Goal: Task Accomplishment & Management: Manage account settings

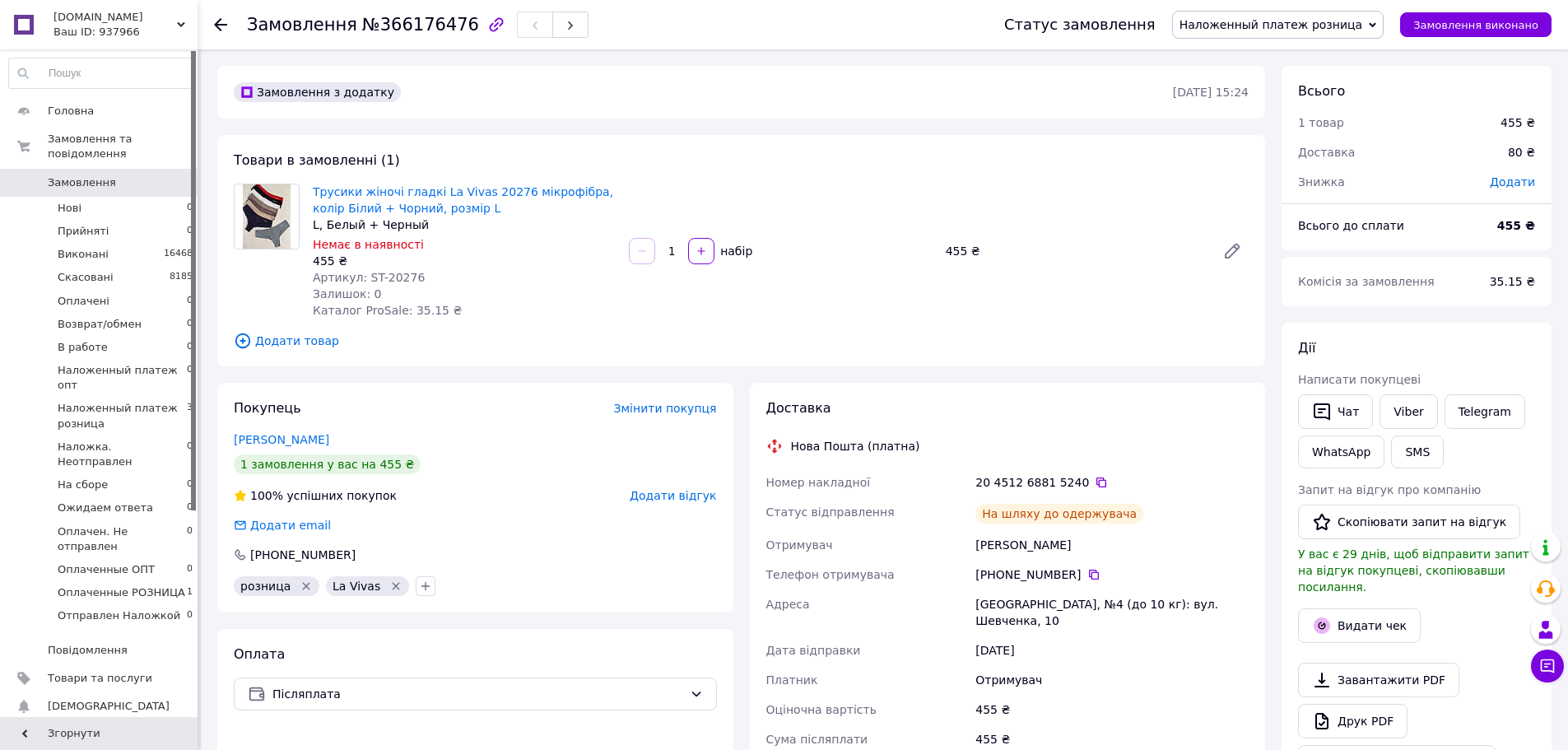
click at [1351, 30] on span "Наложенный платеж розница" at bounding box center [1271, 25] width 183 height 13
click at [1326, 186] on li "Отправлен Наложкой" at bounding box center [1277, 188] width 211 height 25
click at [1094, 481] on icon at bounding box center [1100, 482] width 13 height 13
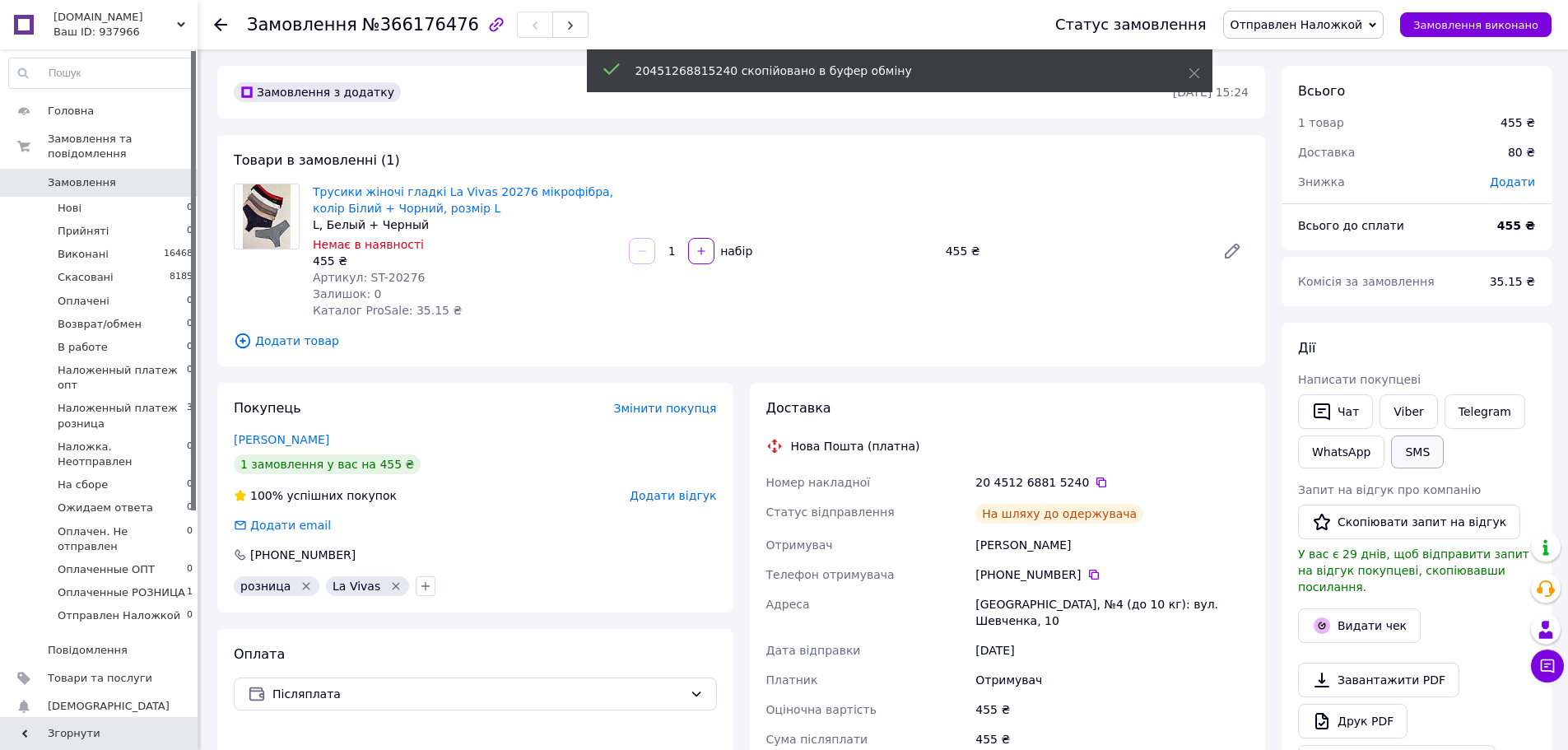
click at [1424, 459] on button "SMS" at bounding box center [1417, 451] width 53 height 33
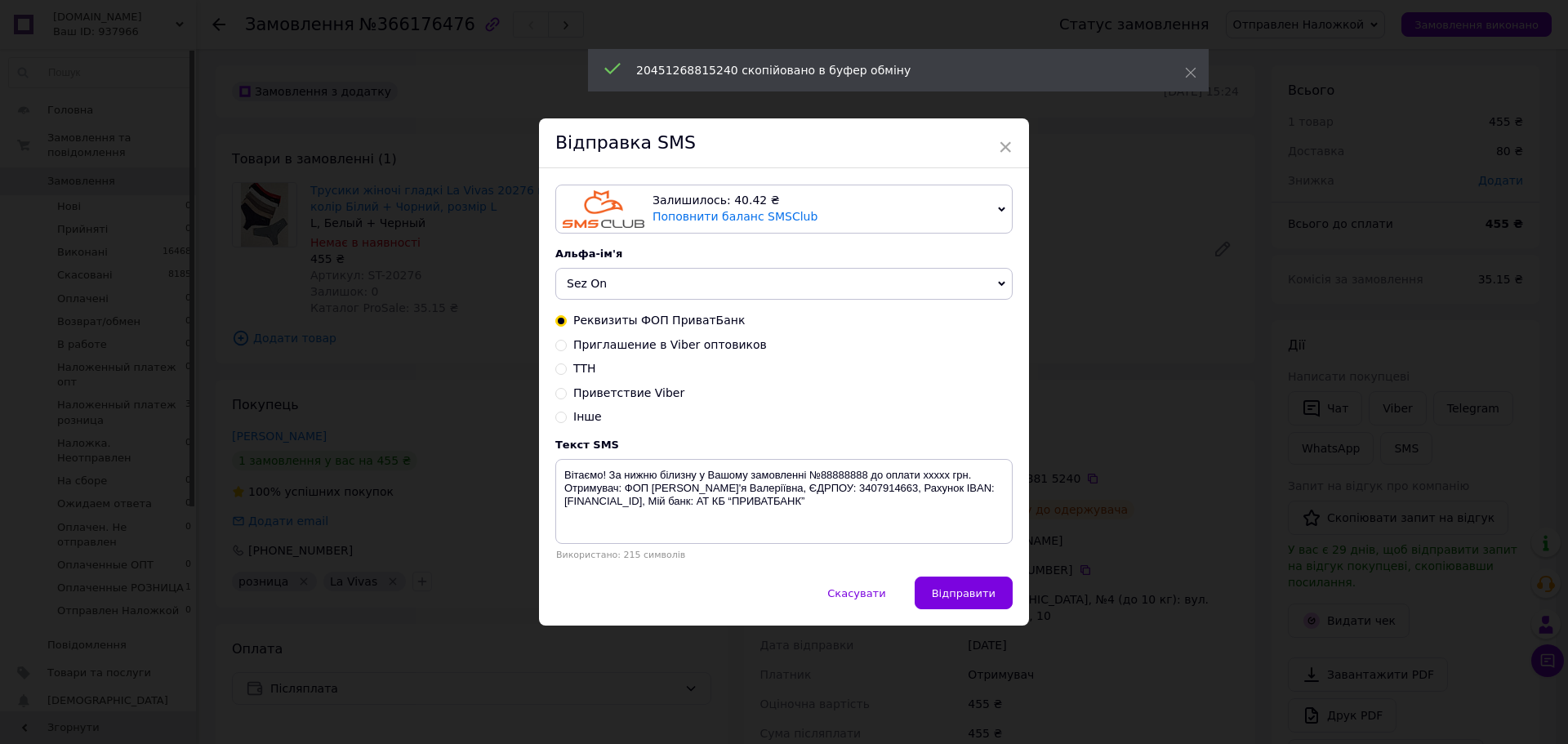
click at [558, 368] on input "ТТН" at bounding box center [560, 367] width 11 height 11
radio input "true"
radio input "false"
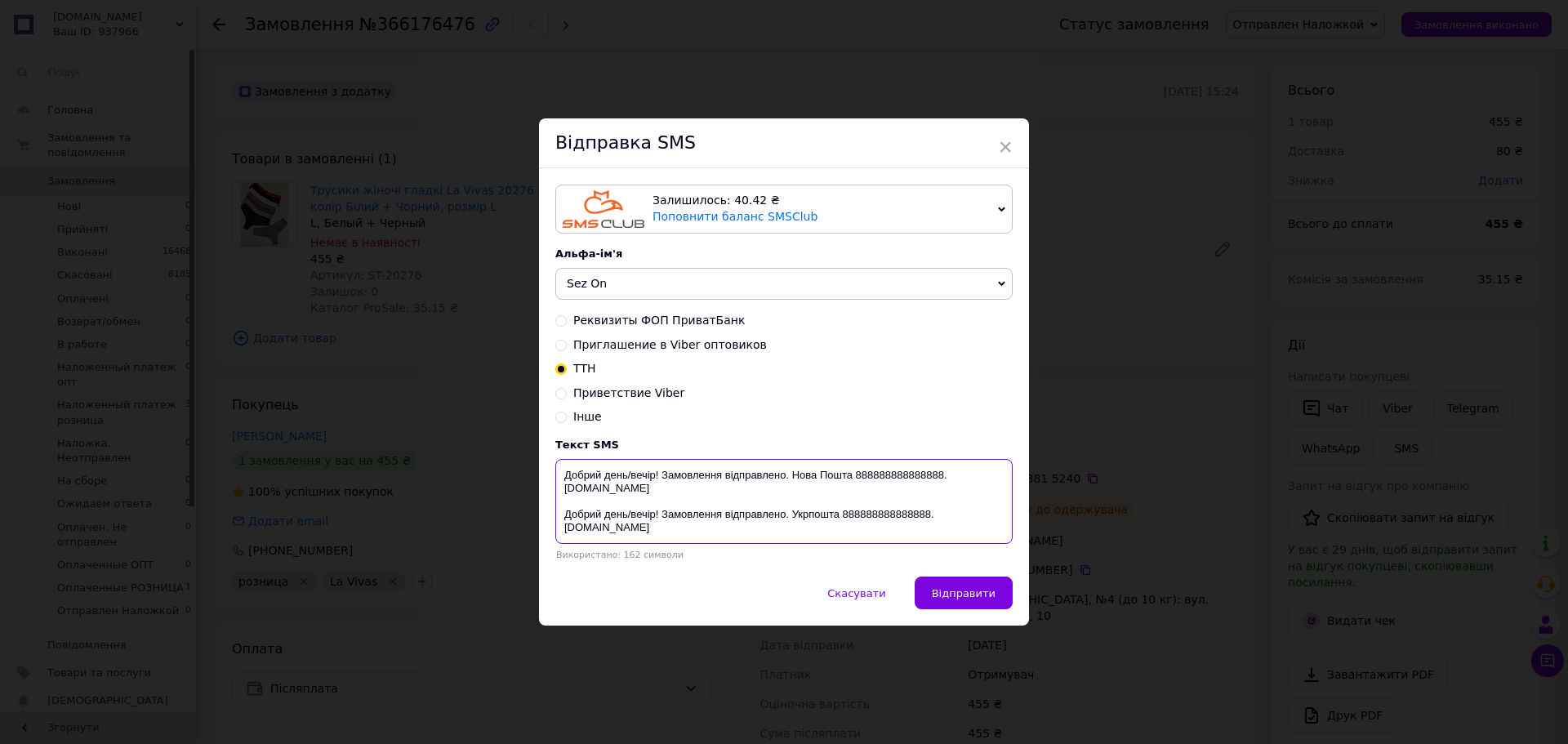
click at [885, 477] on textarea "Добрий день/вечір! Замовлення відправлено. Нова Пошта 888888888888888. [DOMAIN_…" at bounding box center [783, 501] width 457 height 85
paste textarea "20451268815240"
drag, startPoint x: 935, startPoint y: 476, endPoint x: 659, endPoint y: 480, distance: 276.0
click at [659, 480] on textarea "Добрий день/вечір! Замовлення відправлено. Нова Пошта 20451268815240. [DOMAIN_N…" at bounding box center [783, 501] width 457 height 85
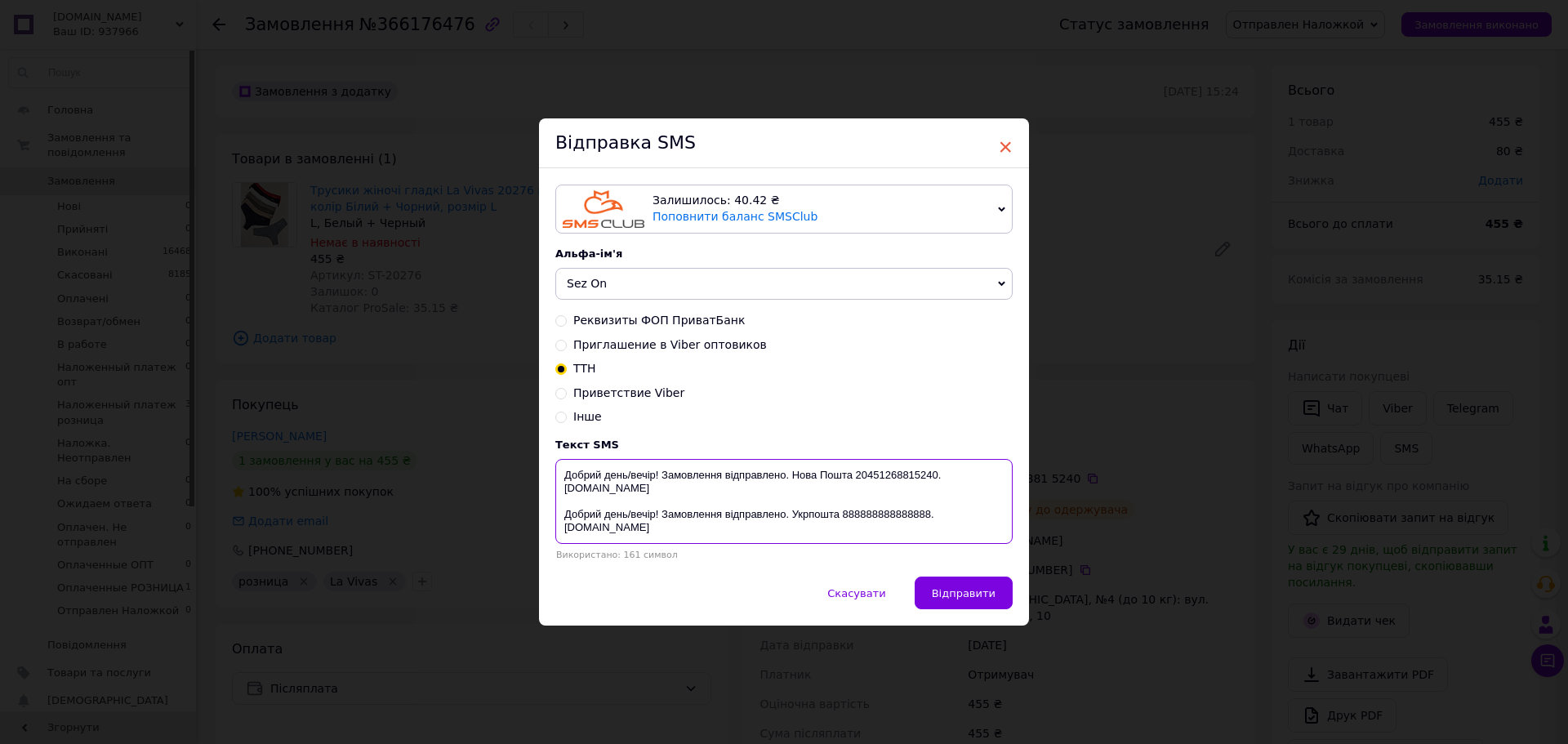
type textarea "Добрий день/вечір! Замовлення відправлено. Нова Пошта 20451268815240. [DOMAIN_N…"
click at [1005, 146] on span "×" at bounding box center [1005, 147] width 15 height 28
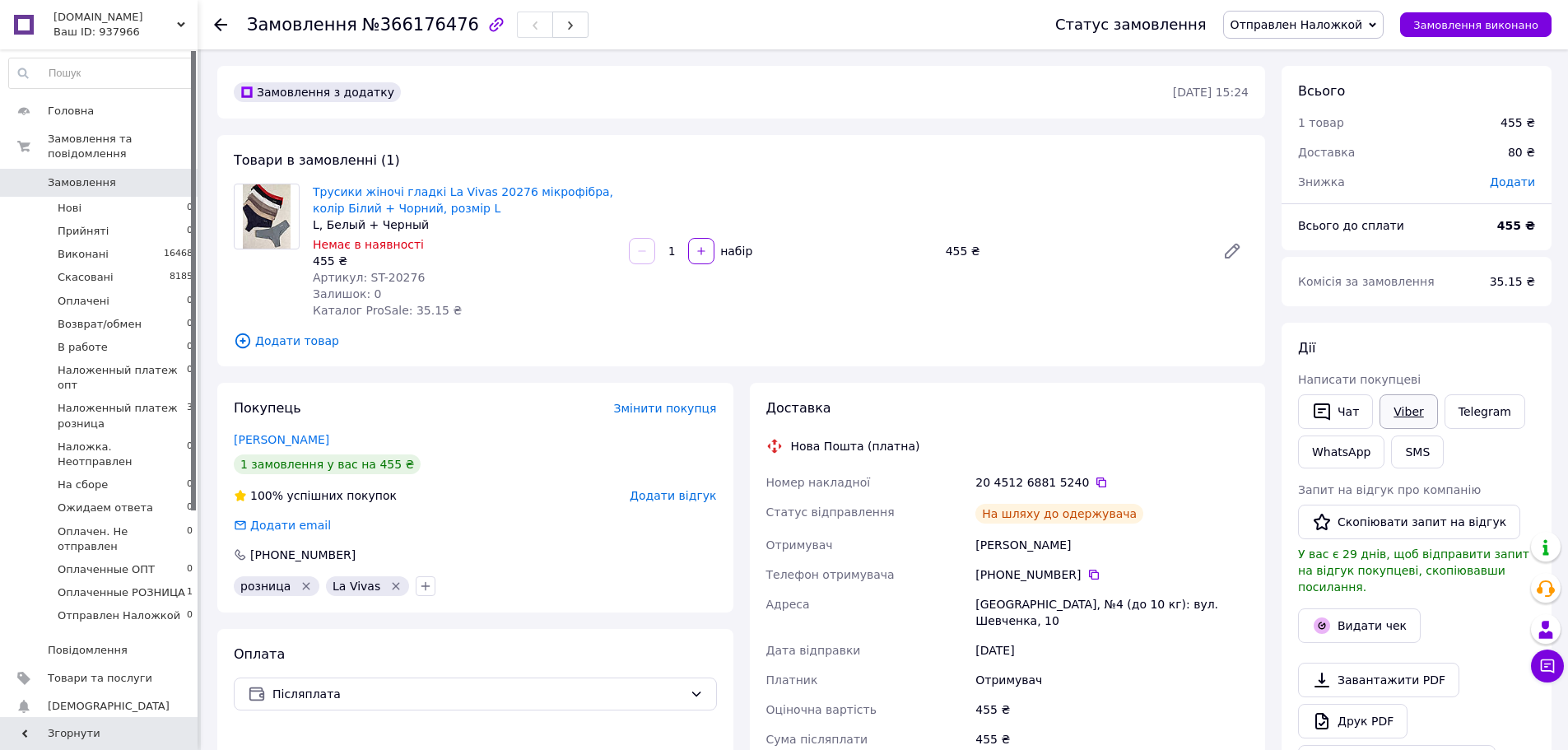
click at [1402, 416] on link "Viber" at bounding box center [1408, 411] width 57 height 34
click at [1400, 416] on link "Viber" at bounding box center [1408, 411] width 57 height 34
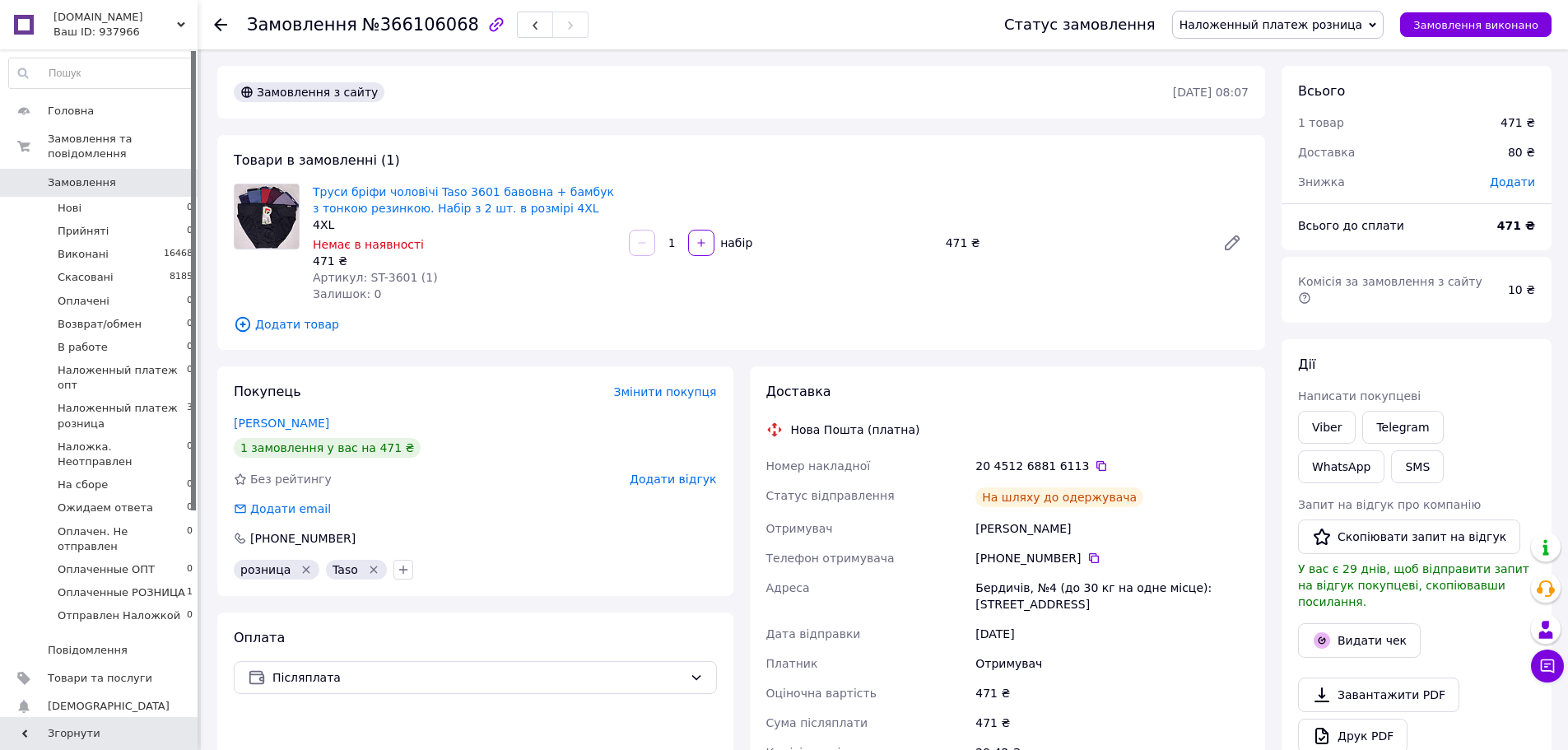
click at [1329, 33] on span "Наложенный платеж розница" at bounding box center [1277, 25] width 212 height 28
click at [1322, 189] on li "Отправлен Наложкой" at bounding box center [1277, 188] width 211 height 25
click at [1094, 466] on icon at bounding box center [1100, 465] width 13 height 13
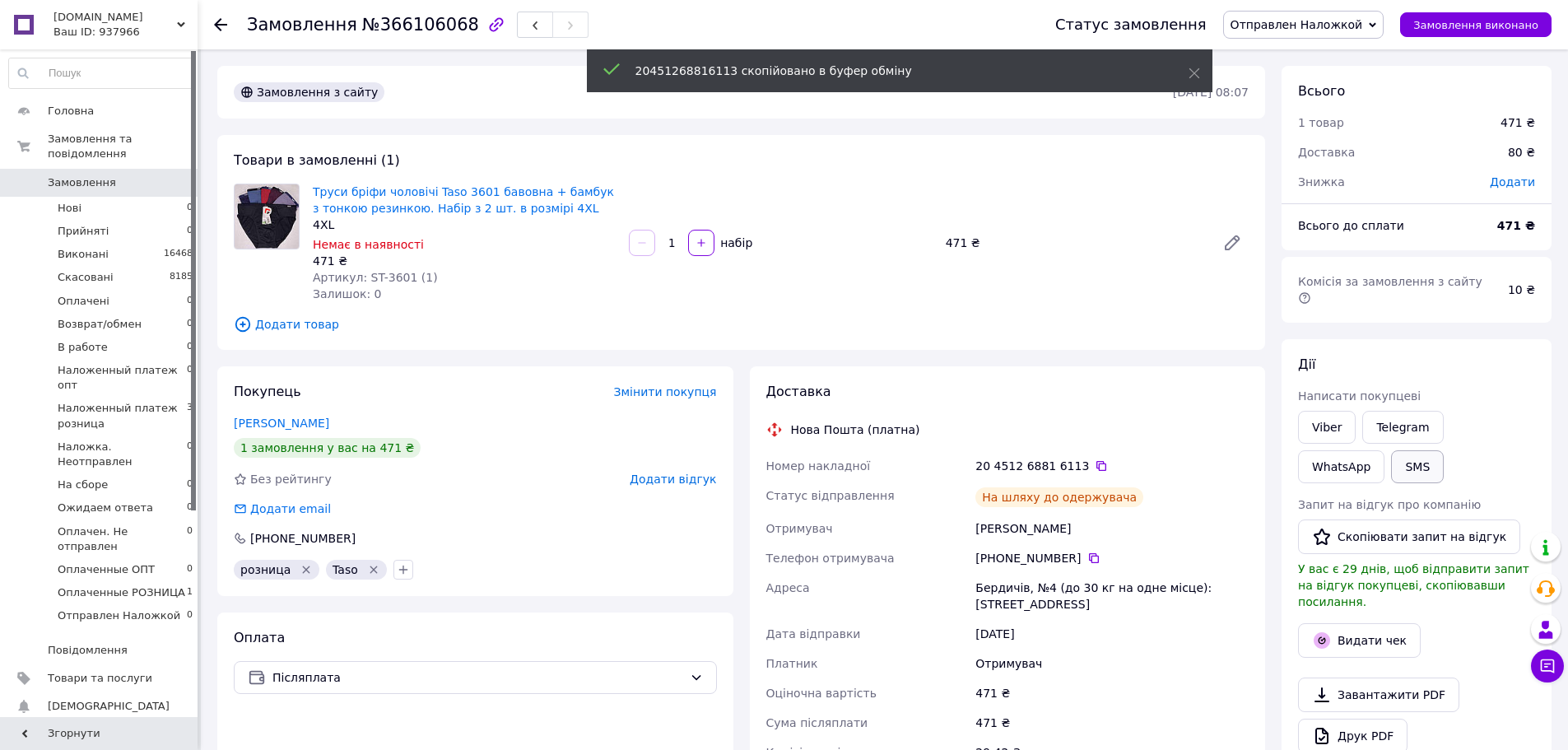
click at [1391, 451] on button "SMS" at bounding box center [1417, 466] width 53 height 33
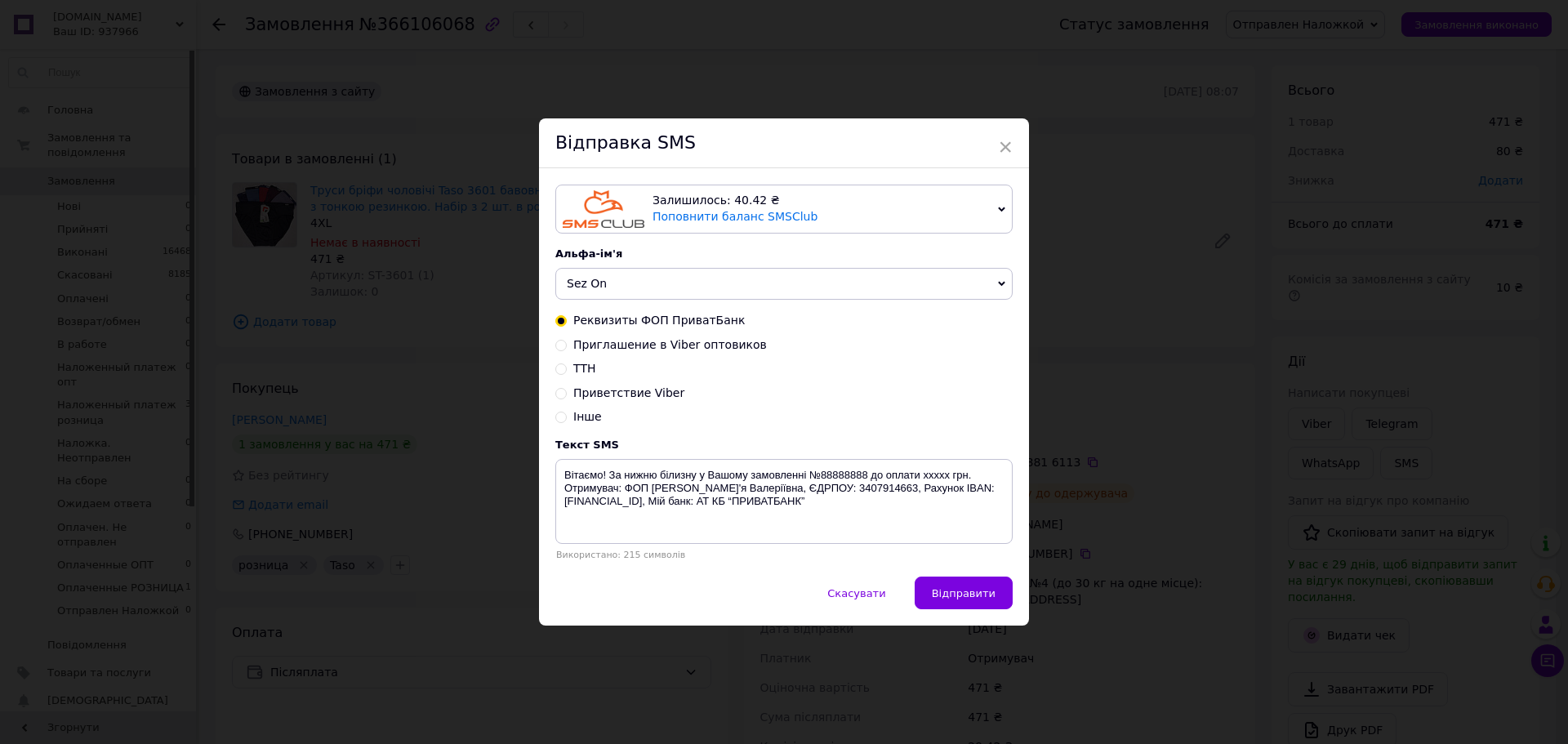
click at [559, 372] on input "ТТН" at bounding box center [560, 367] width 11 height 11
radio input "true"
radio input "false"
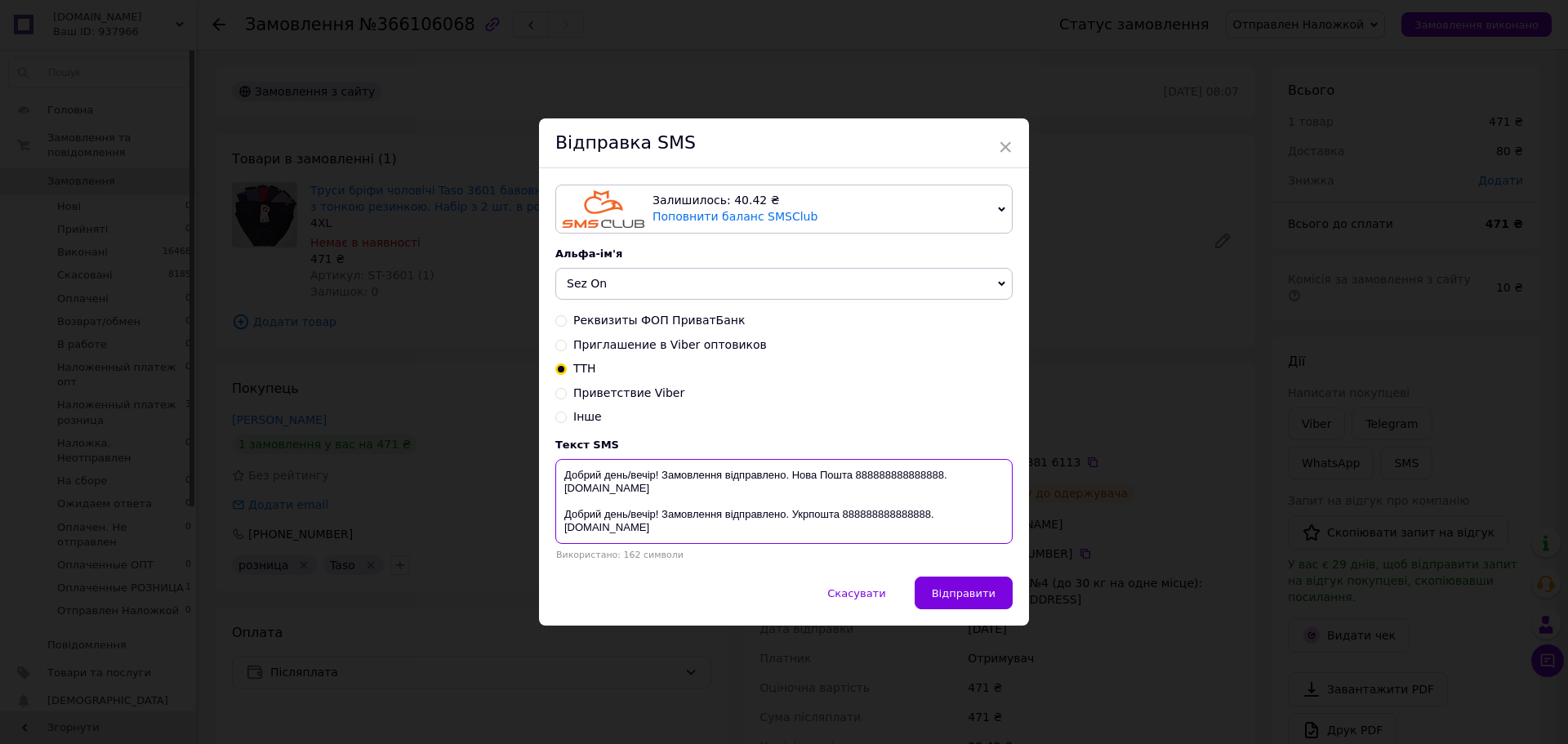
click at [886, 482] on textarea "Добрий день/вечір! Замовлення відправлено. Нова Пошта 888888888888888. [DOMAIN_…" at bounding box center [783, 501] width 457 height 85
paste textarea "20451268816113"
drag, startPoint x: 935, startPoint y: 476, endPoint x: 658, endPoint y: 476, distance: 277.0
click at [658, 476] on textarea "Добрий день/вечір! Замовлення відправлено. Нова Пошта 20451268816113. sez-on.co…" at bounding box center [783, 501] width 457 height 85
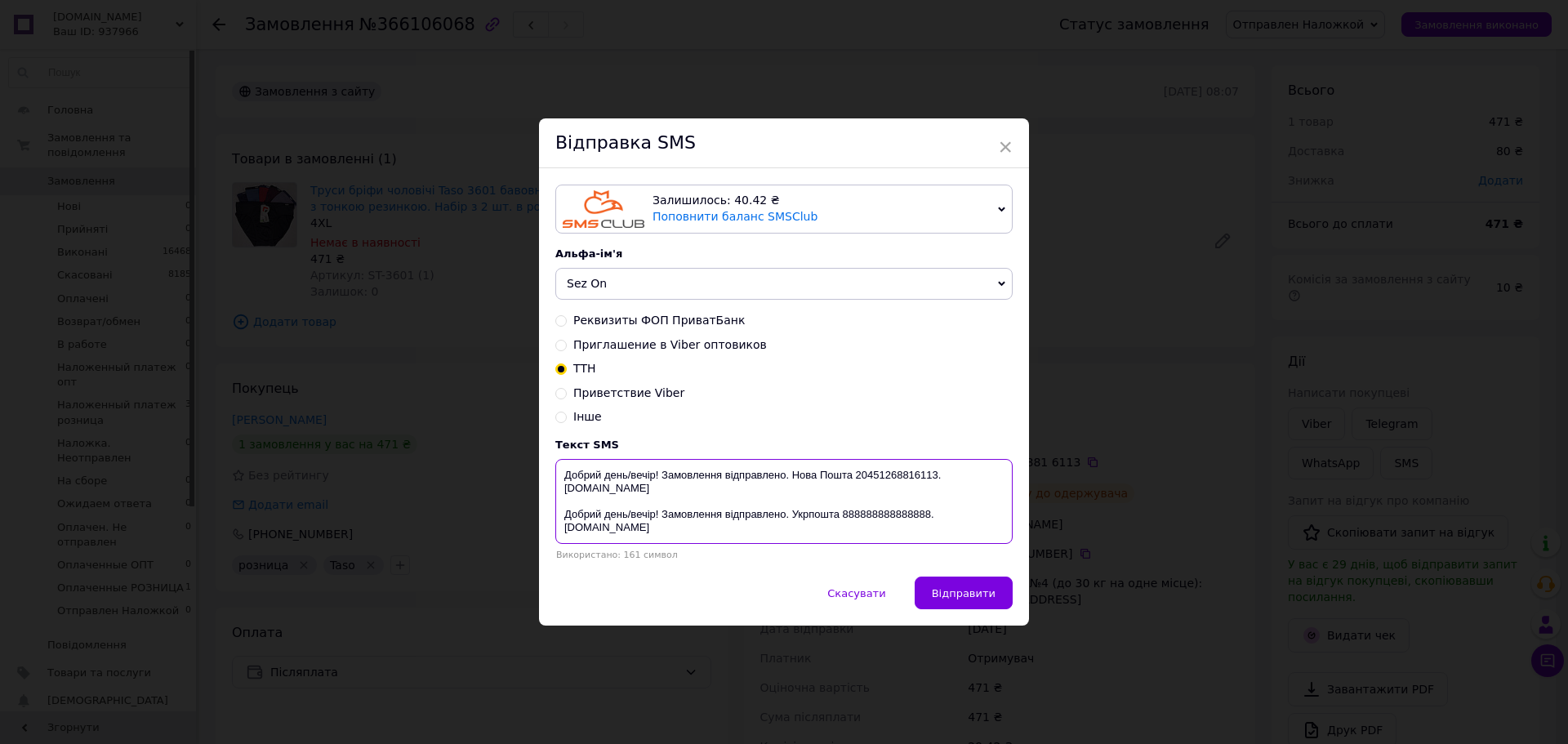
type textarea "Добрий день/вечір! Замовлення відправлено. Нова Пошта 20451268816113. sez-on.co…"
click at [1303, 411] on div "× Відправка SMS Залишилось: 40.42 ₴ Поповнити баланс SMSClub Підключити LetsAds…" at bounding box center [784, 372] width 1568 height 744
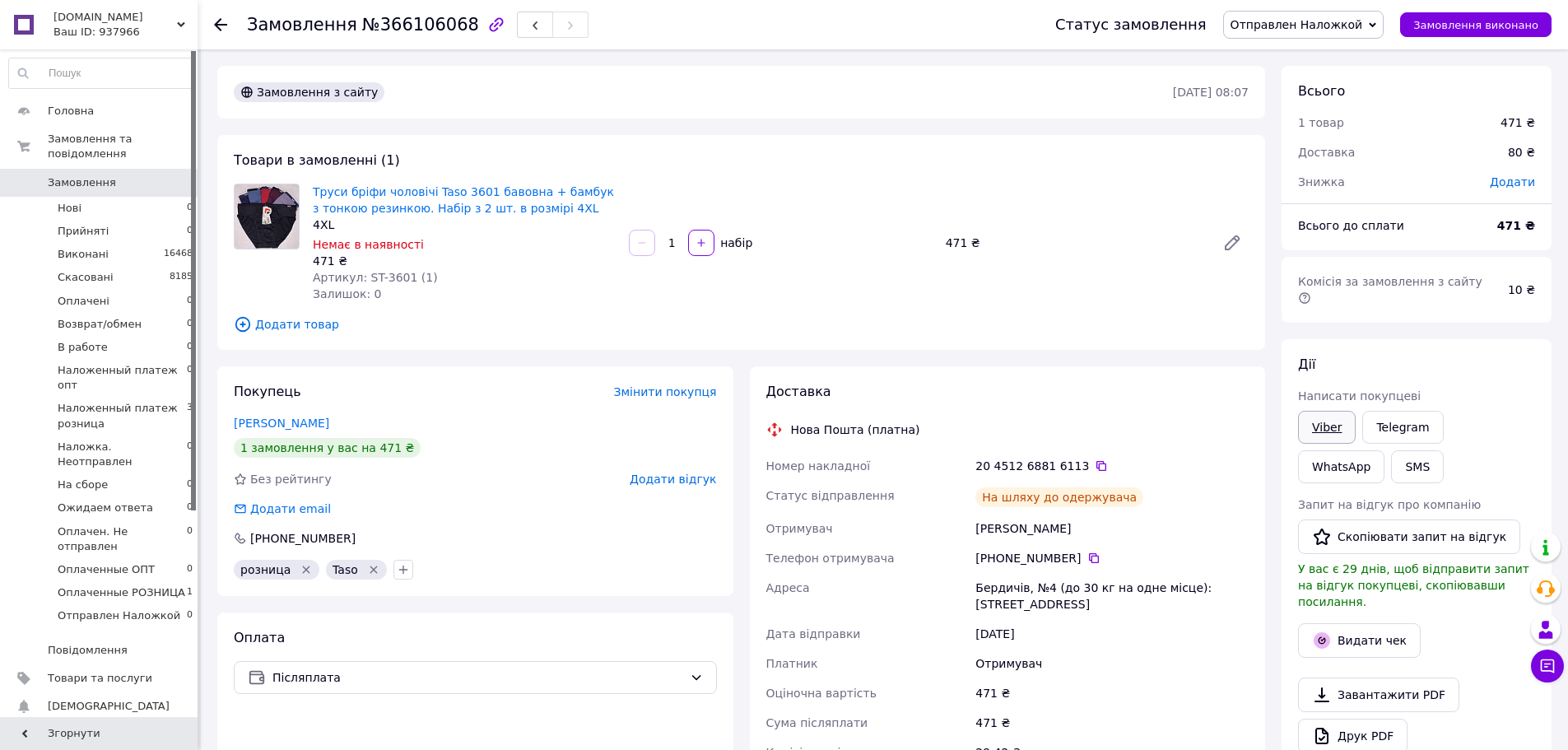
click at [1313, 414] on link "Viber" at bounding box center [1326, 427] width 57 height 33
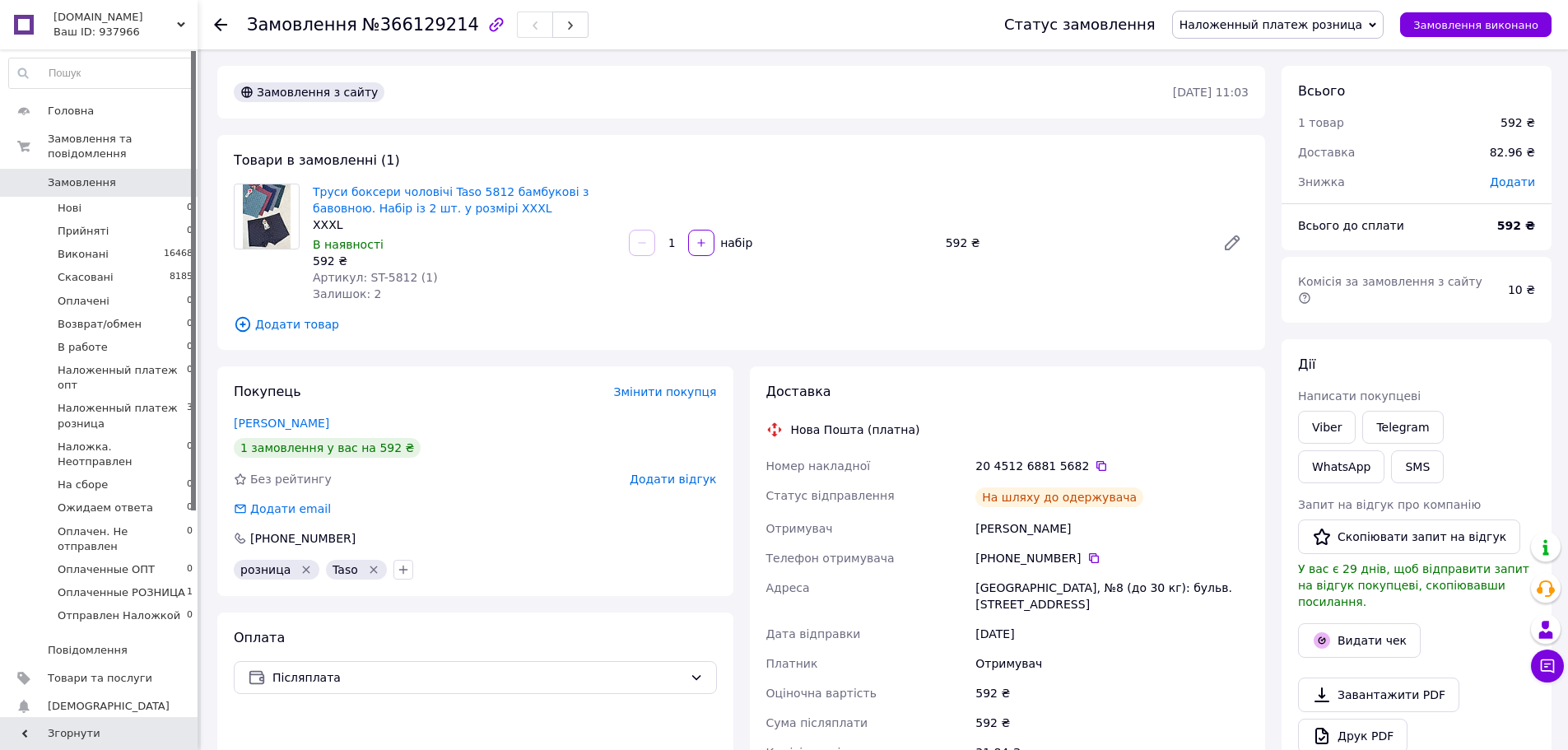
click at [1290, 19] on span "Наложенный платеж розница" at bounding box center [1271, 25] width 183 height 13
click at [1318, 184] on li "Отправлен Наложкой" at bounding box center [1277, 188] width 211 height 25
click at [1094, 464] on icon at bounding box center [1100, 465] width 13 height 13
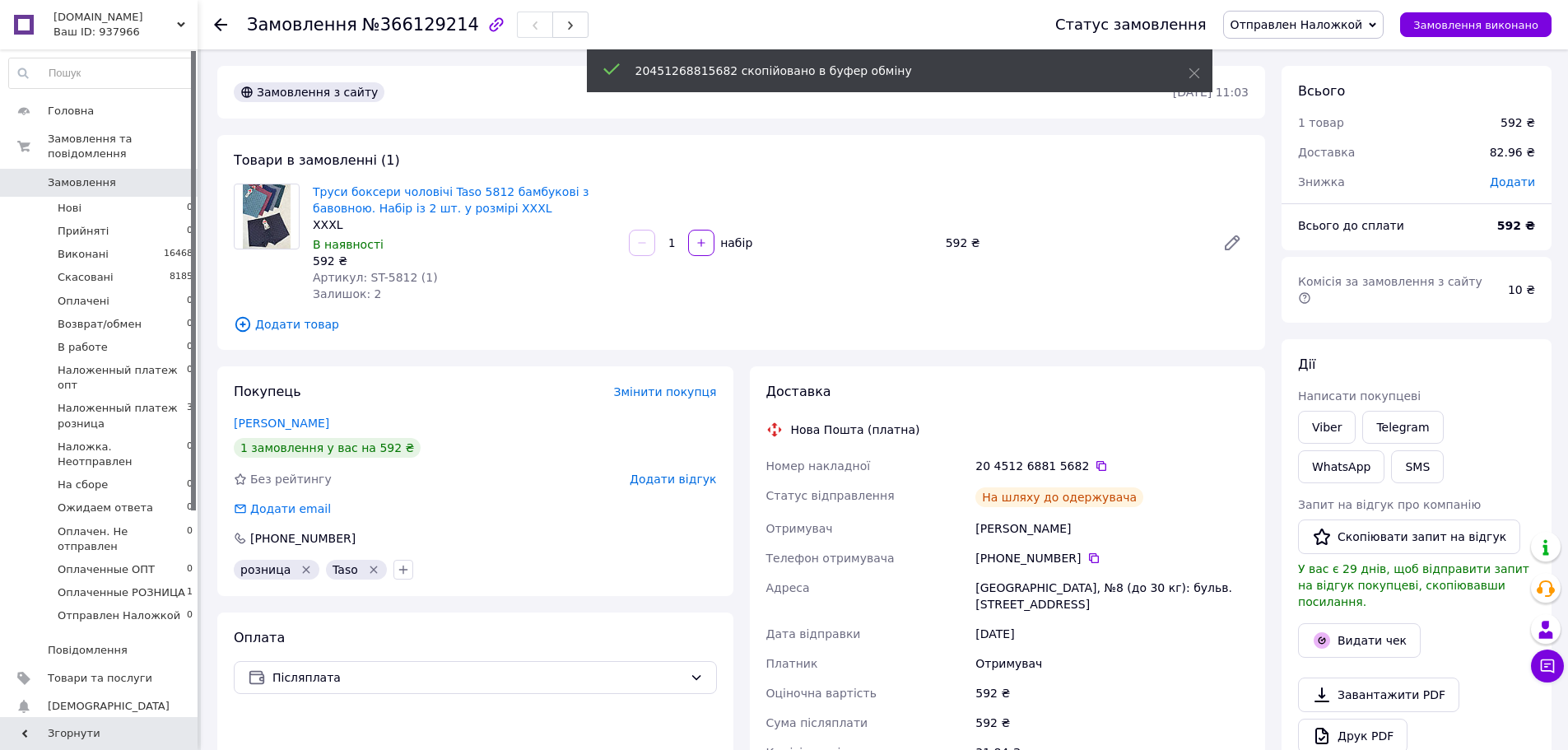
click at [1387, 447] on div "SMS" at bounding box center [1416, 466] width 59 height 40
click at [1391, 450] on button "SMS" at bounding box center [1417, 466] width 53 height 33
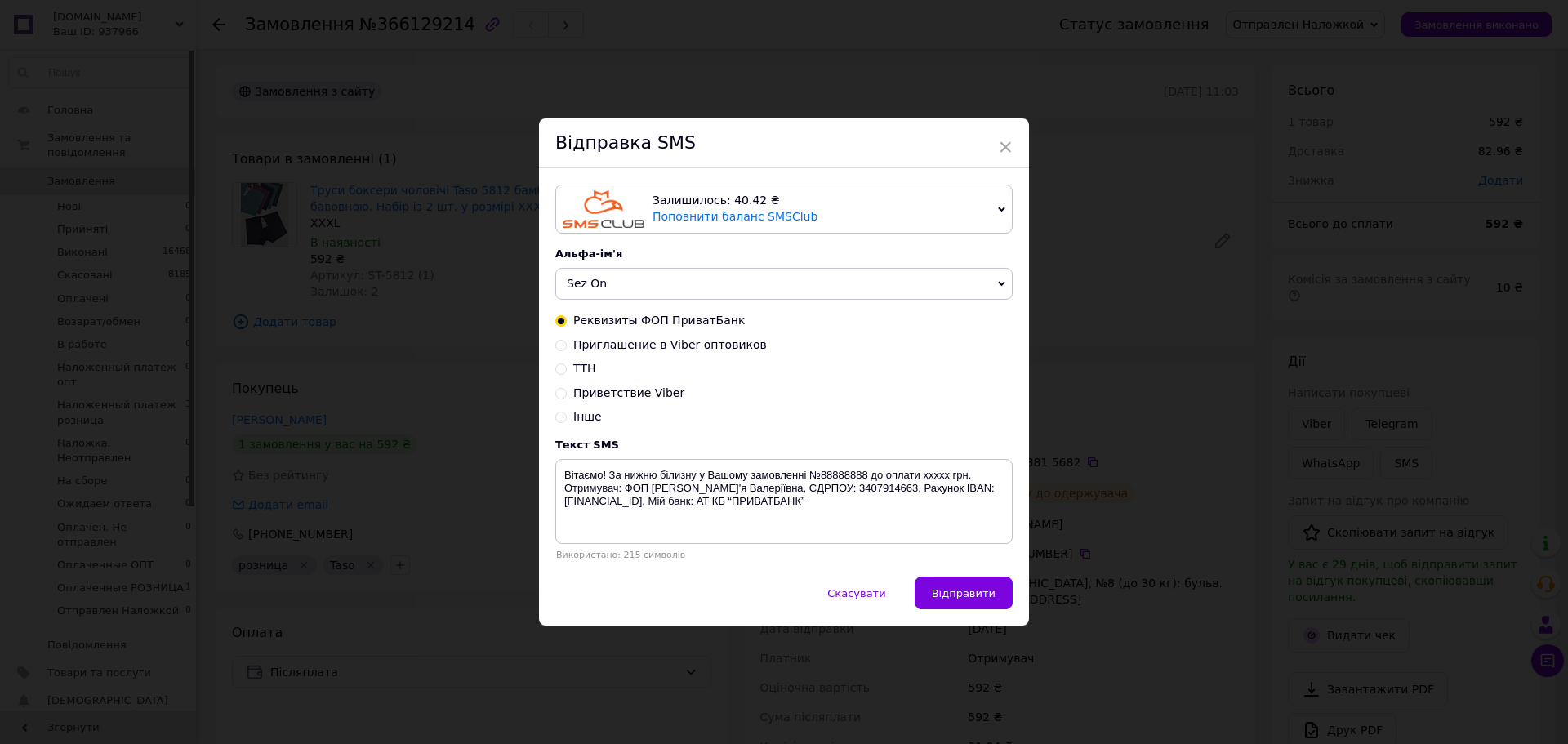
drag, startPoint x: 555, startPoint y: 367, endPoint x: 564, endPoint y: 373, distance: 10.8
click at [555, 366] on input "ТТН" at bounding box center [560, 367] width 11 height 11
radio input "true"
radio input "false"
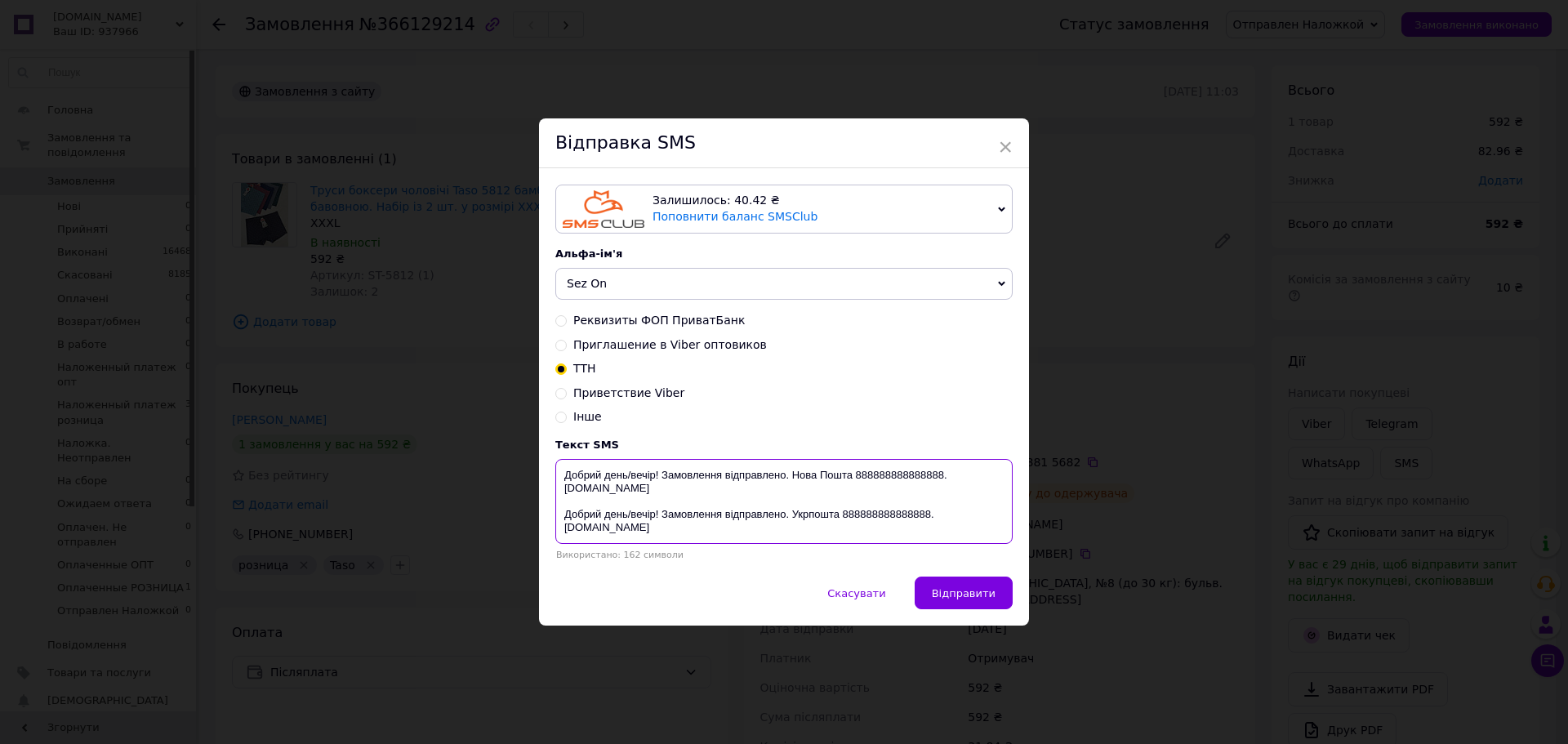
click at [883, 481] on textarea "Добрий день/вечір! Замовлення відправлено. Нова Пошта 888888888888888. [DOMAIN_…" at bounding box center [783, 501] width 457 height 85
paste textarea "20451268815682"
drag, startPoint x: 936, startPoint y: 476, endPoint x: 659, endPoint y: 464, distance: 277.3
click at [659, 464] on textarea "Добрий день/вечір! Замовлення відправлено. Нова Пошта 20451268815682. sez-on.co…" at bounding box center [783, 501] width 457 height 85
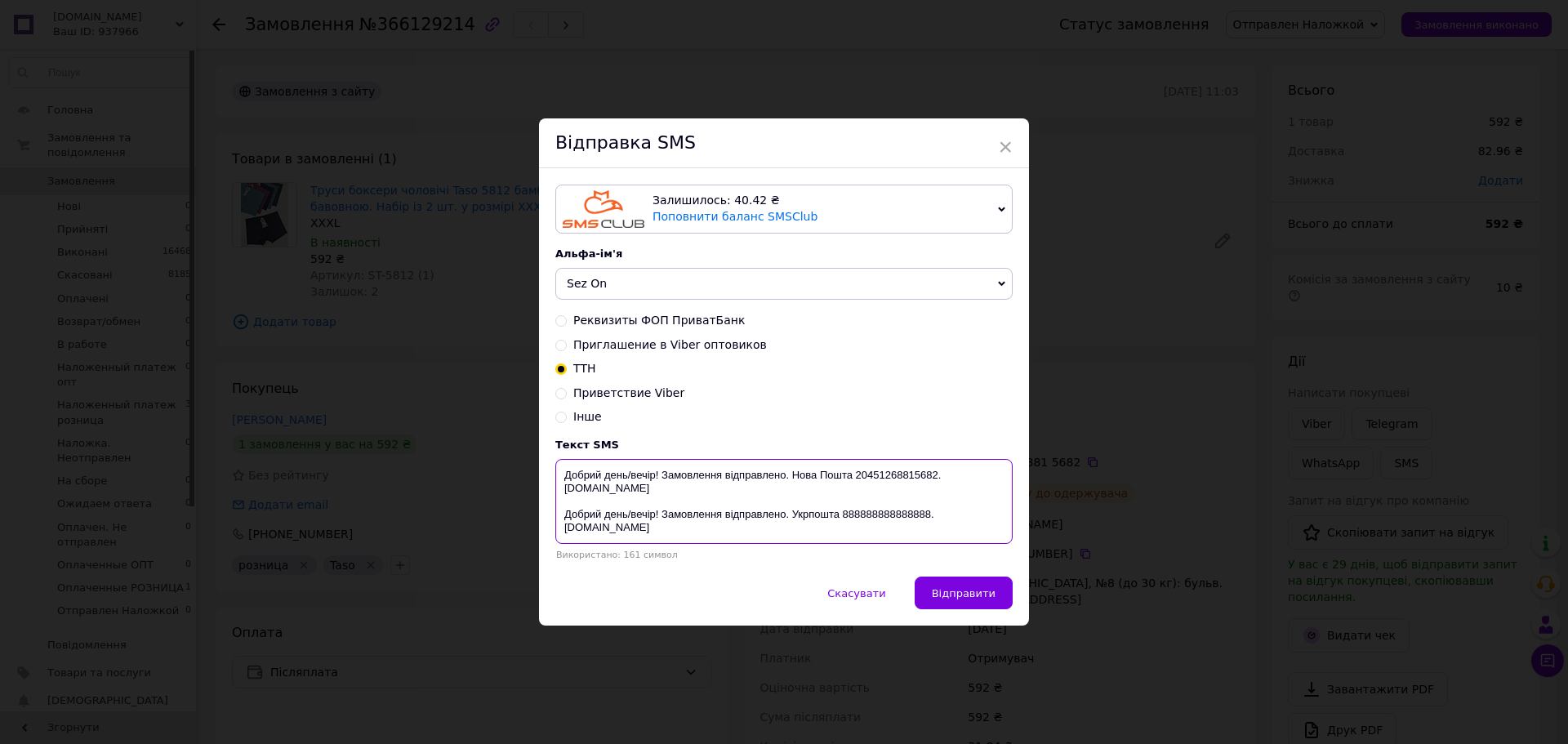
type textarea "Добрий день/вечір! Замовлення відправлено. Нова Пошта 20451268815682. sez-on.co…"
click at [1323, 410] on div "× Відправка SMS Залишилось: 40.42 ₴ Поповнити баланс SMSClub Підключити LetsAds…" at bounding box center [784, 372] width 1568 height 744
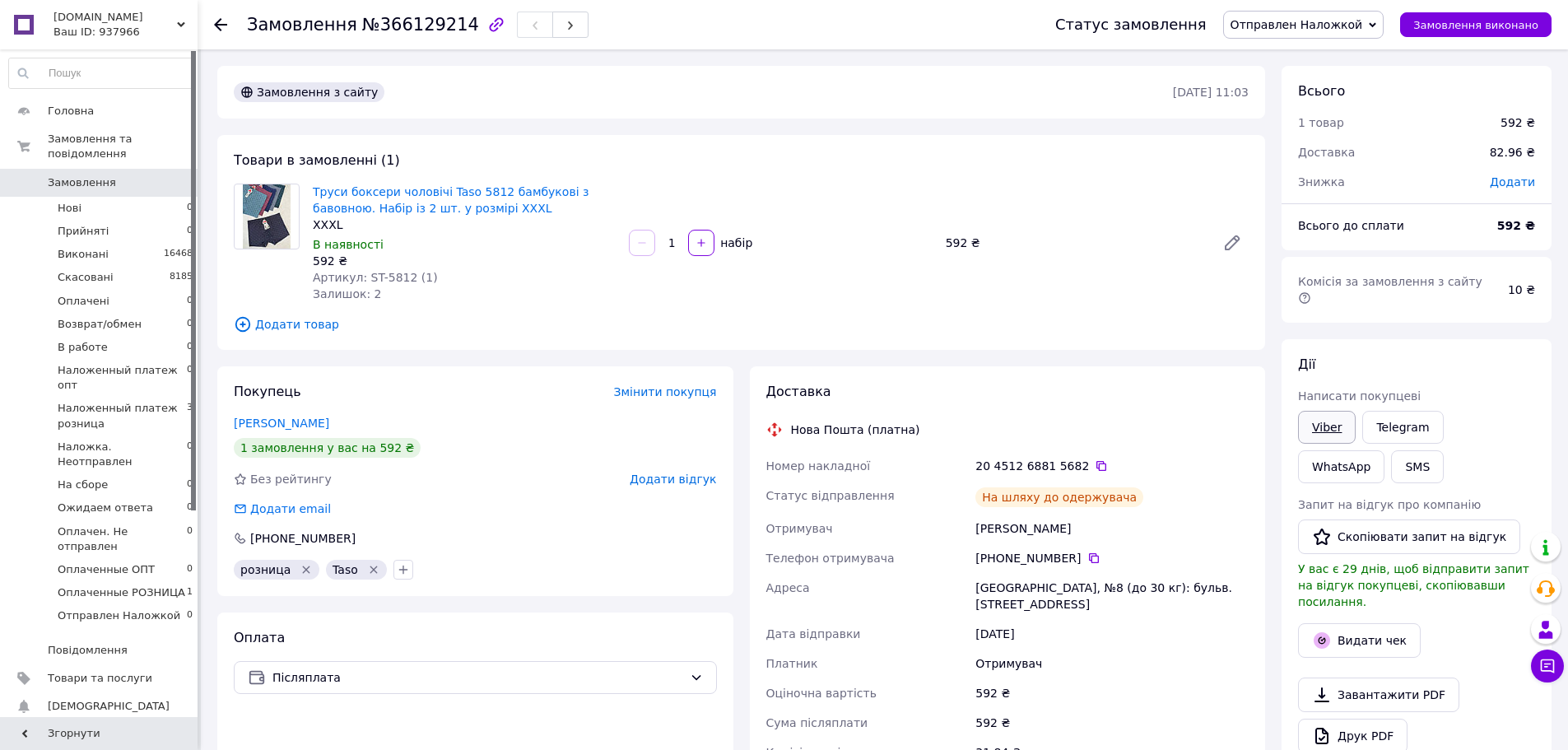
click at [1335, 414] on link "Viber" at bounding box center [1326, 427] width 57 height 33
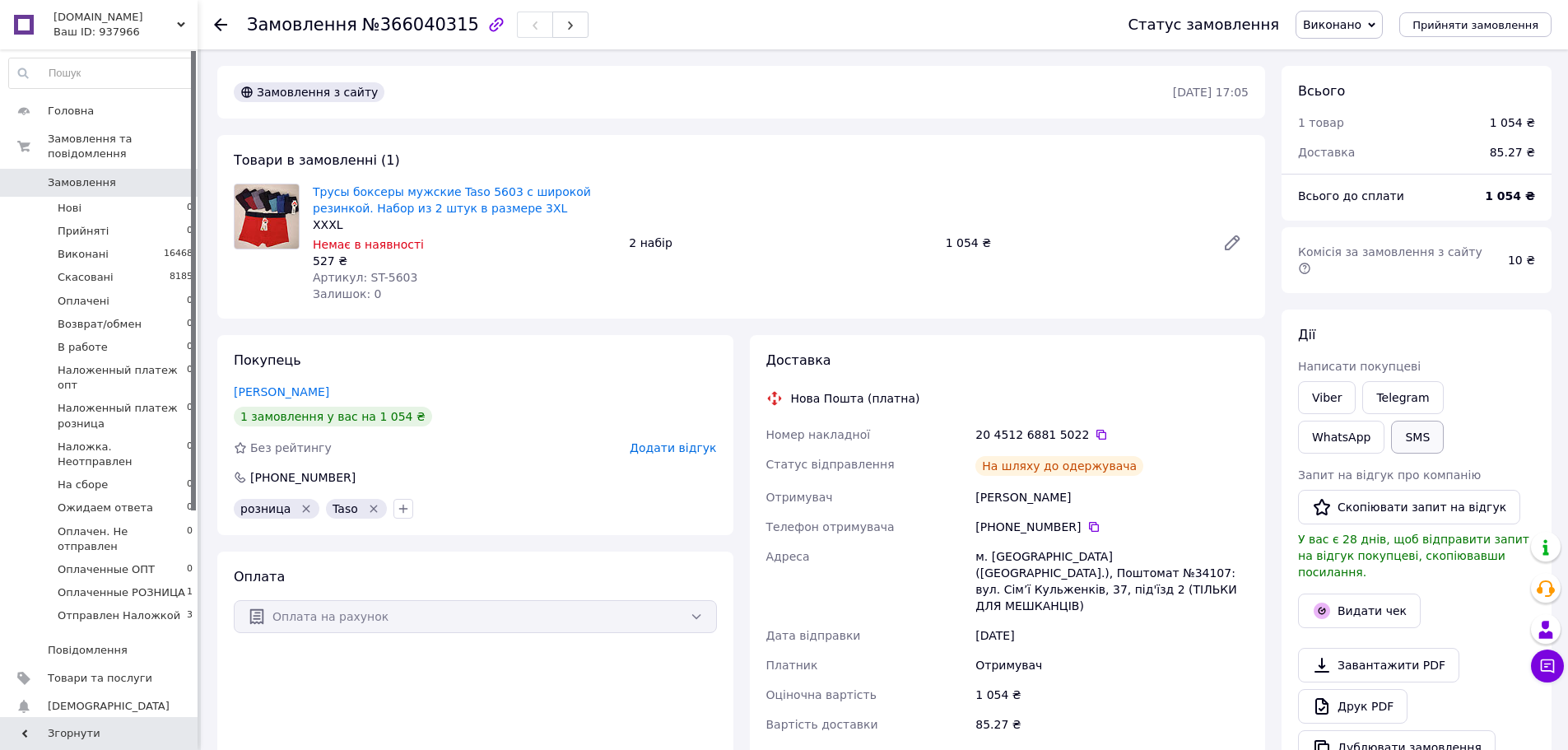
click at [1391, 431] on button "SMS" at bounding box center [1417, 436] width 53 height 33
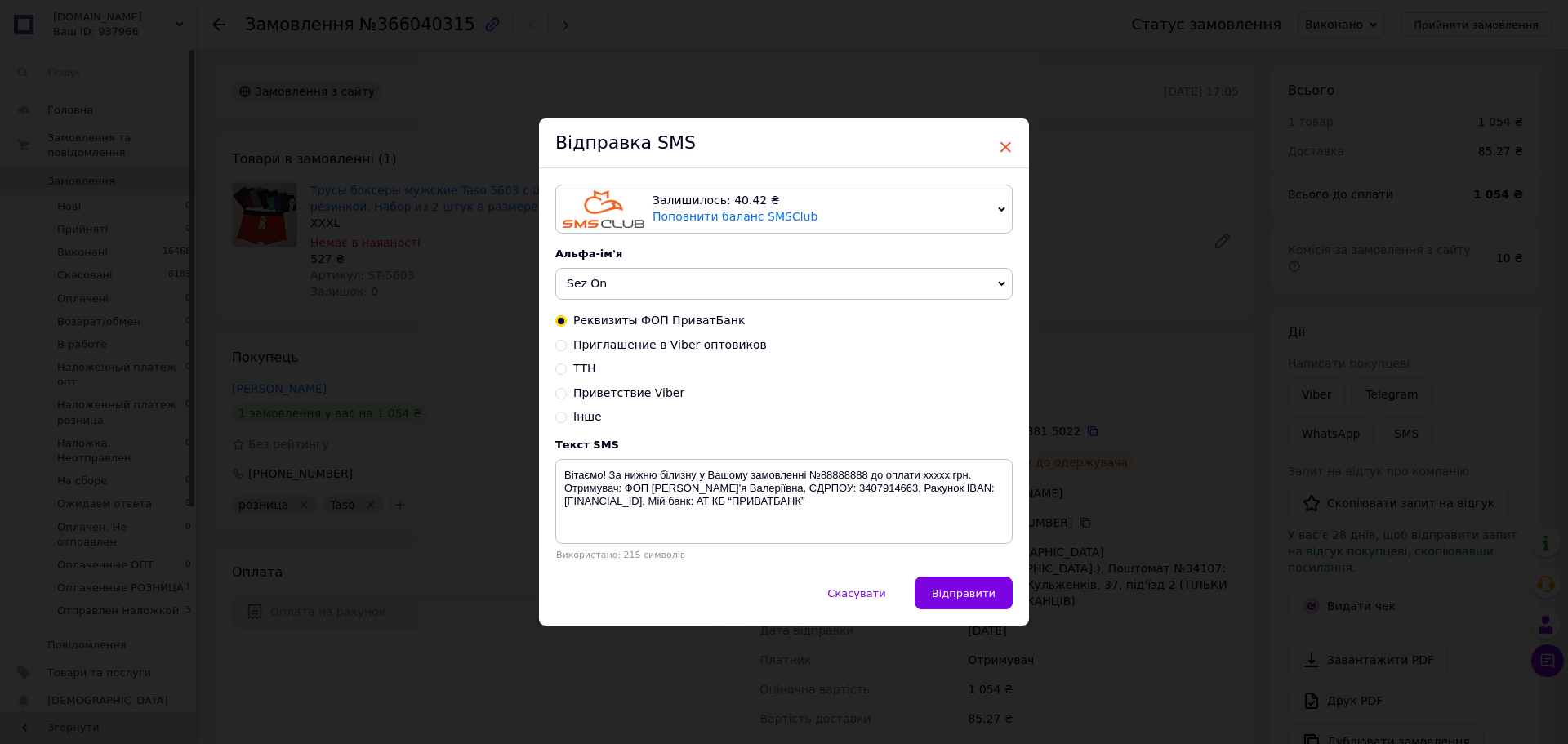
click at [999, 143] on span "×" at bounding box center [1005, 147] width 15 height 28
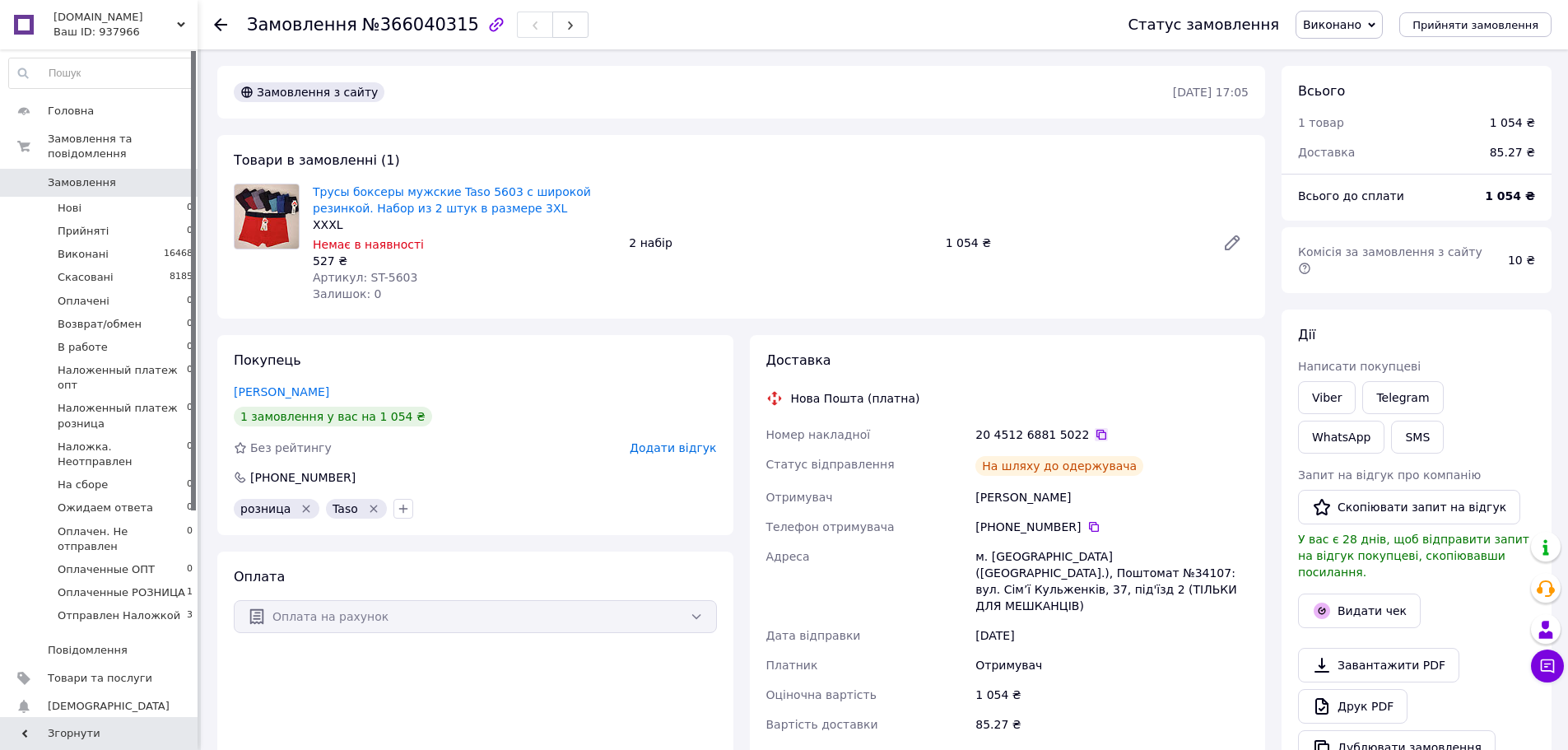
click at [1094, 433] on icon at bounding box center [1100, 434] width 13 height 13
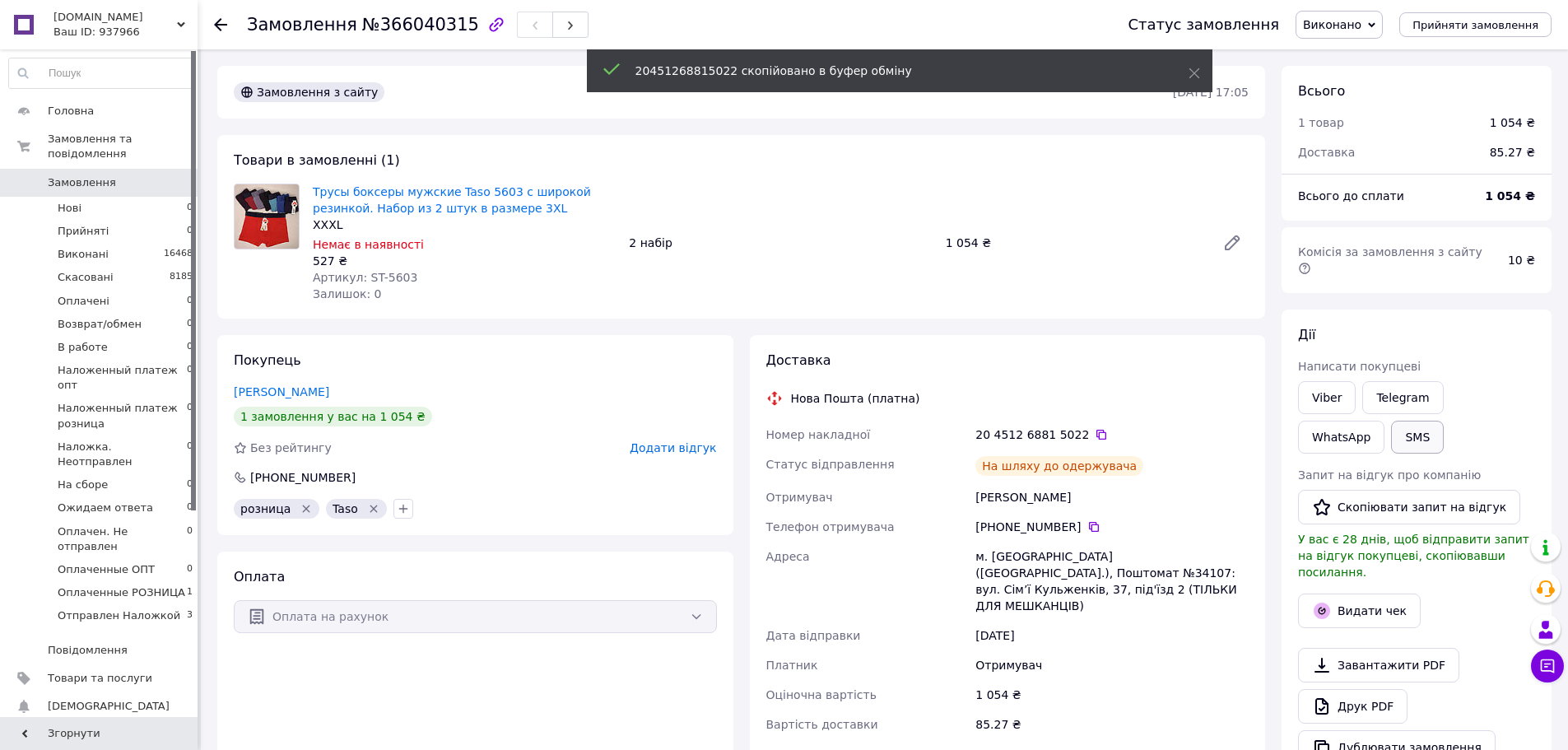
click at [1391, 427] on button "SMS" at bounding box center [1417, 436] width 53 height 33
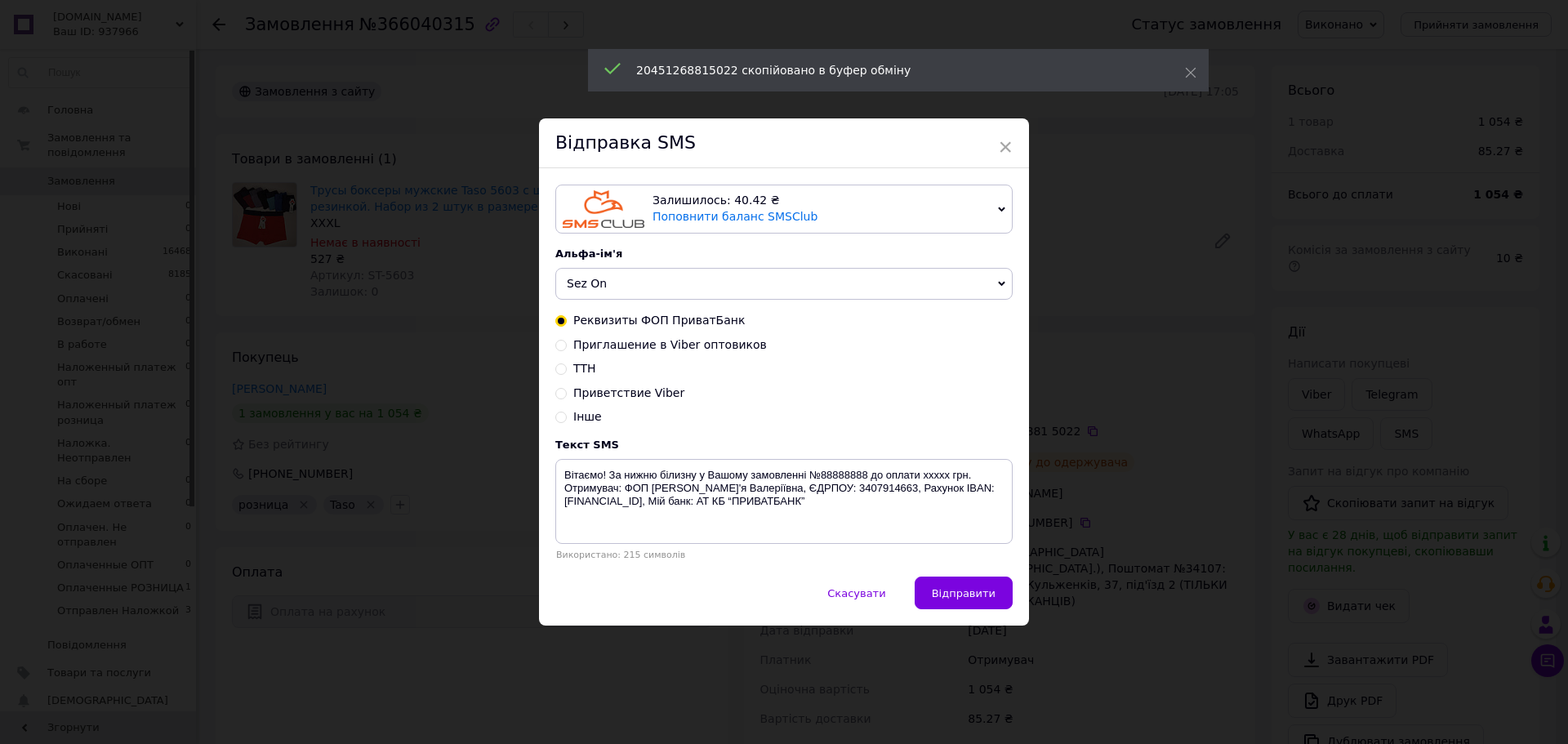
click at [555, 371] on input "ТТН" at bounding box center [560, 367] width 11 height 11
radio input "true"
radio input "false"
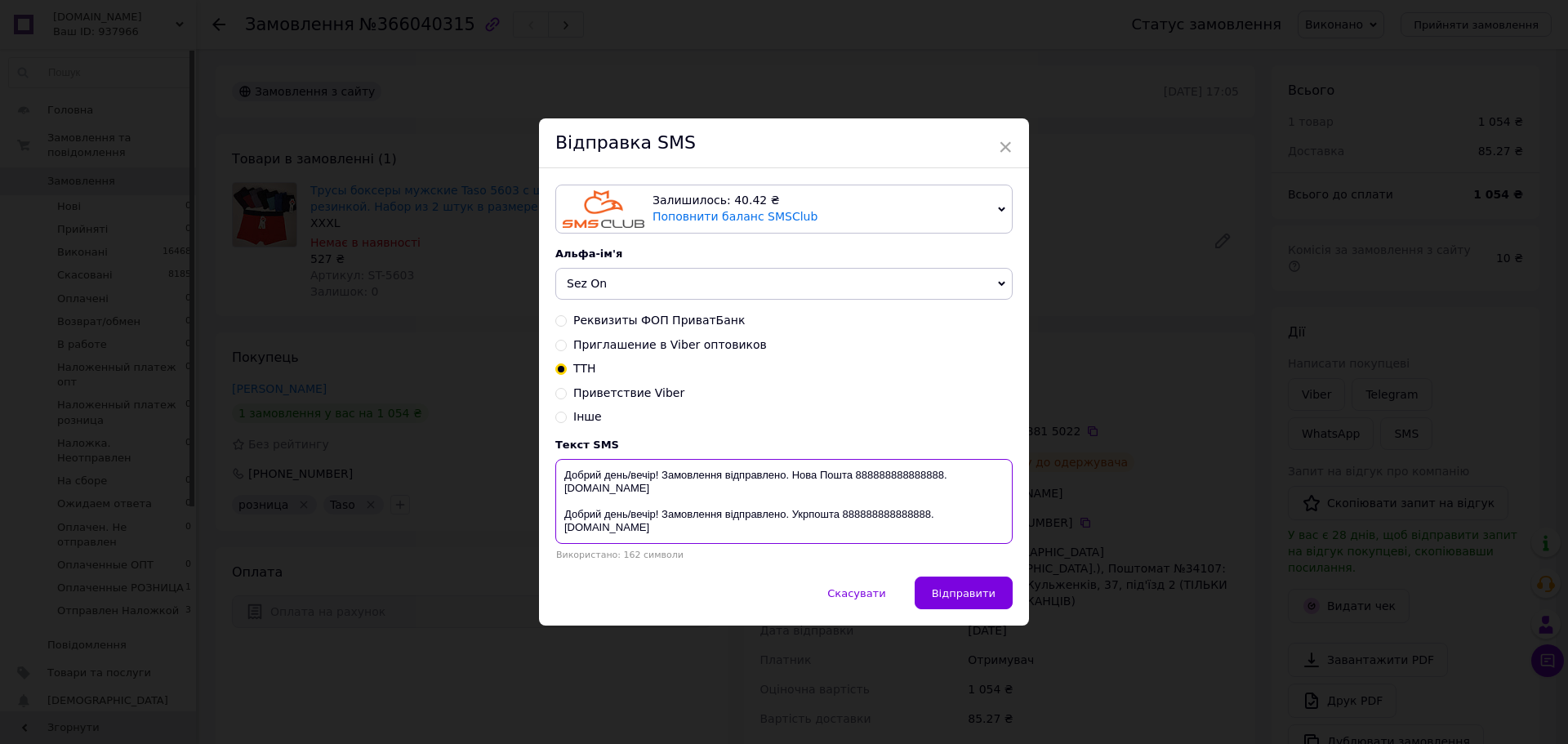
click at [885, 477] on textarea "Добрий день/вечір! Замовлення відправлено. Нова Пошта 888888888888888. [DOMAIN_…" at bounding box center [783, 501] width 457 height 85
click at [886, 477] on textarea "Добрий день/вечір! Замовлення відправлено. Нова Пошта 888888888888888. [DOMAIN_…" at bounding box center [783, 501] width 457 height 85
paste textarea "20451268815022"
drag, startPoint x: 936, startPoint y: 472, endPoint x: 661, endPoint y: 476, distance: 275.0
click at [661, 476] on textarea "Добрий день/вечір! Замовлення відправлено. Нова Пошта 20451268815022. sez-on.co…" at bounding box center [783, 501] width 457 height 85
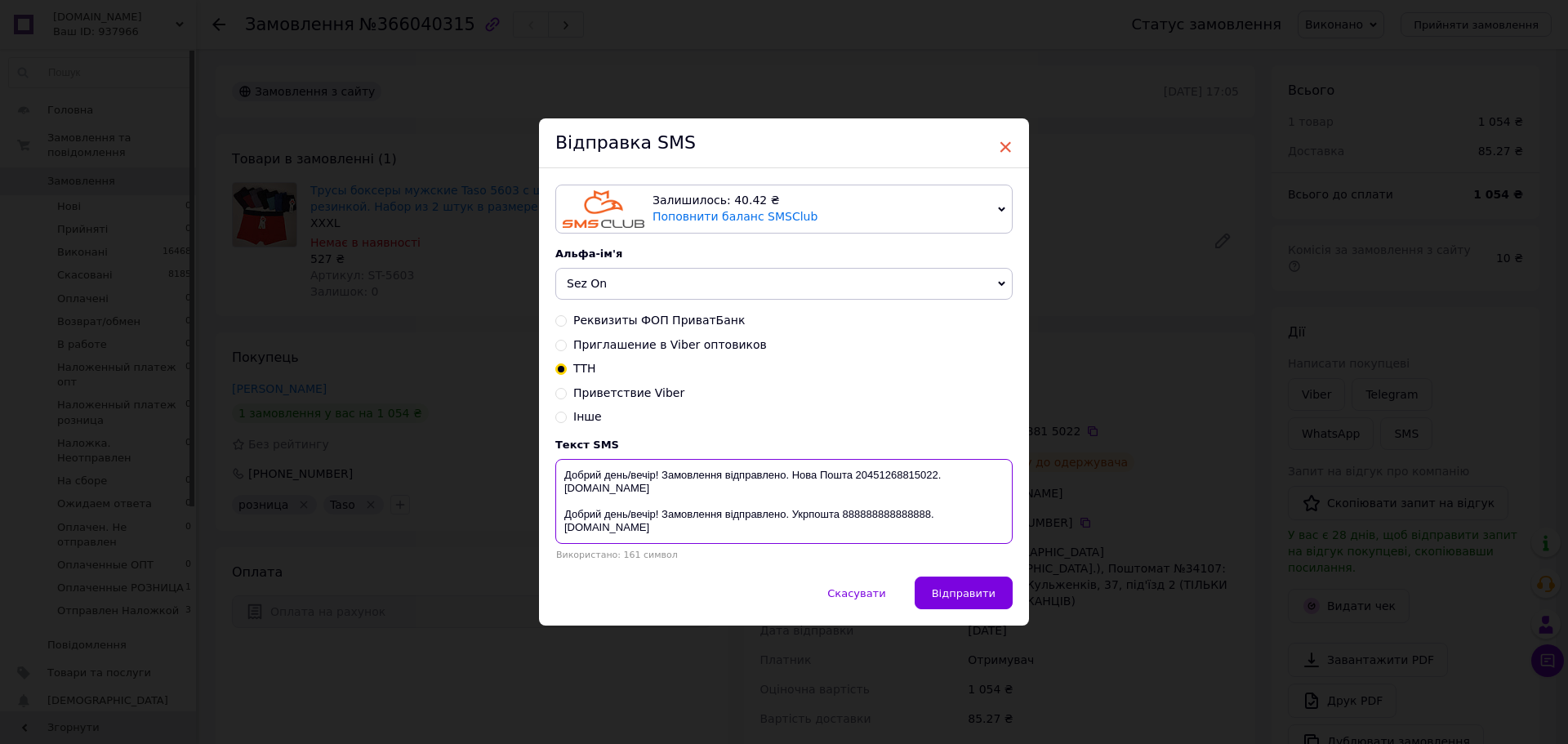
type textarea "Добрий день/вечір! Замовлення відправлено. Нова Пошта 20451268815022. sez-on.co…"
click at [998, 143] on span "×" at bounding box center [1005, 147] width 15 height 28
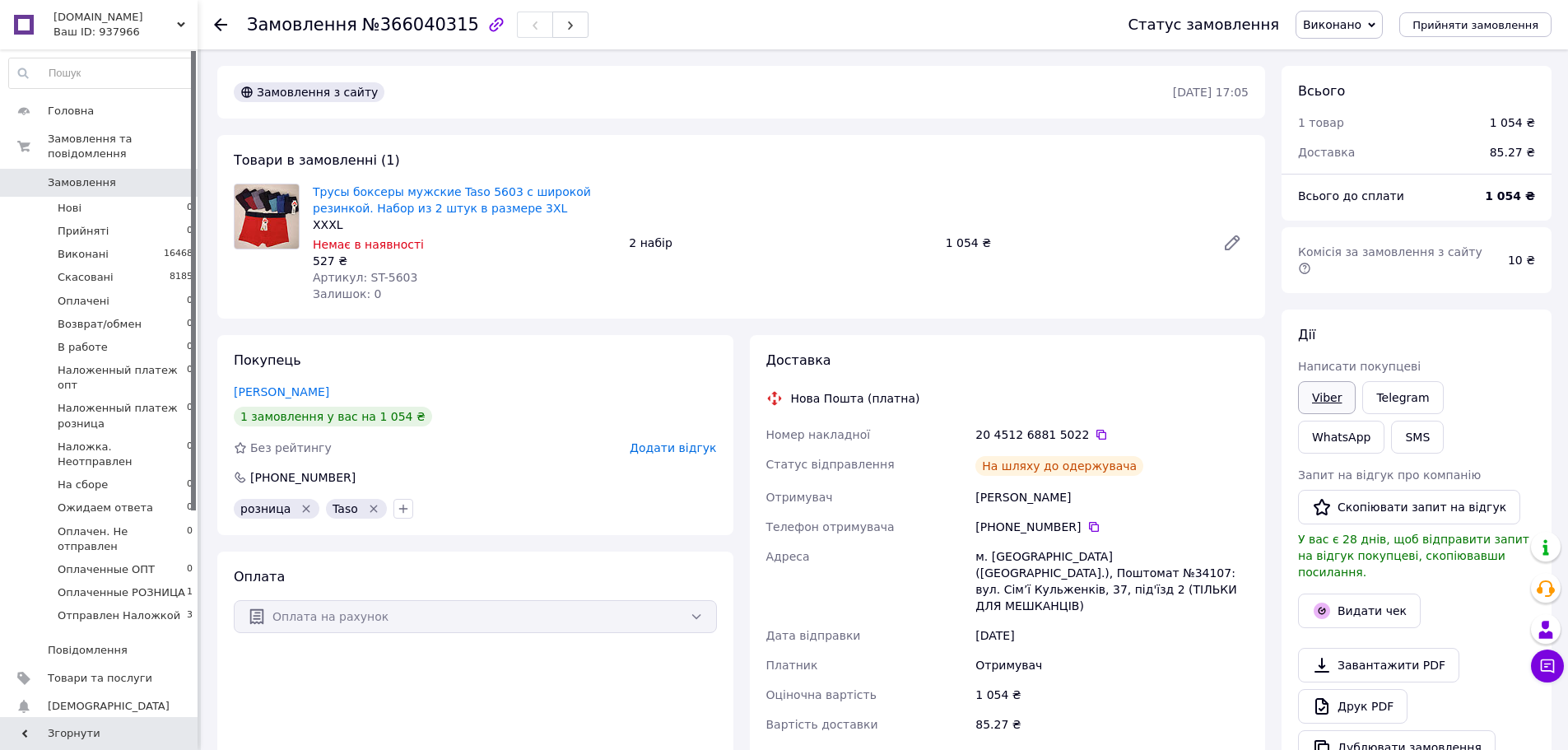
click at [1337, 382] on link "Viber" at bounding box center [1326, 397] width 57 height 33
click at [101, 169] on link "Замовлення 0" at bounding box center [101, 183] width 203 height 28
